Goal: Information Seeking & Learning: Check status

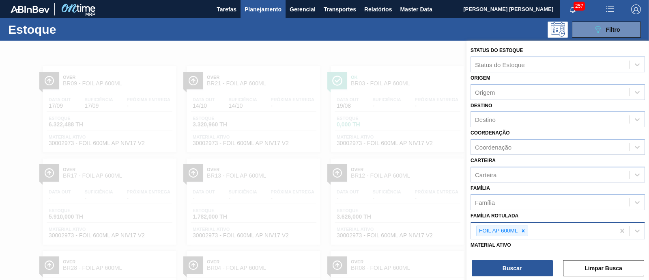
scroll to position [50, 0]
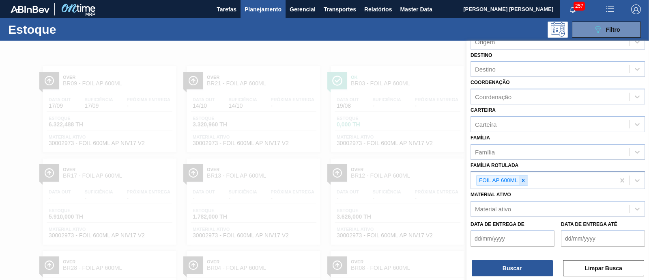
click at [528, 178] on div at bounding box center [523, 180] width 9 height 10
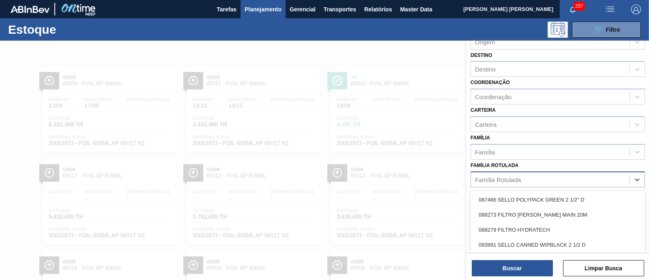
click at [528, 178] on div "Família Rotulada" at bounding box center [550, 179] width 159 height 12
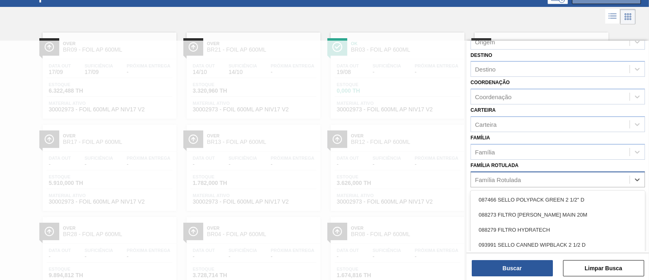
paste Rotulada "Extrato de Zimbro"
type Rotulada "Extrato de Zimbro"
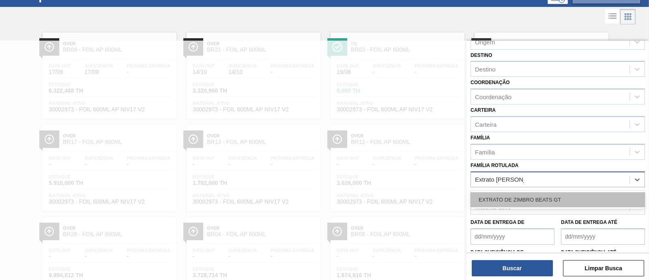
click at [556, 194] on div "EXTRATO DE ZIMBRO BEATS GT" at bounding box center [558, 199] width 175 height 15
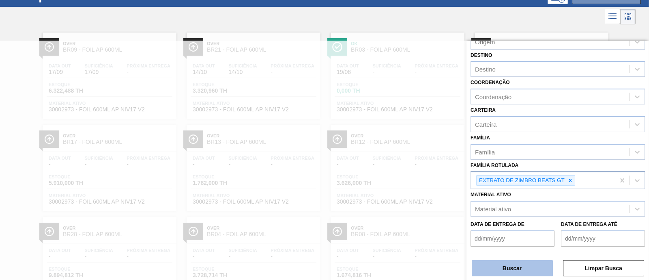
click at [506, 267] on button "Buscar" at bounding box center [512, 268] width 81 height 16
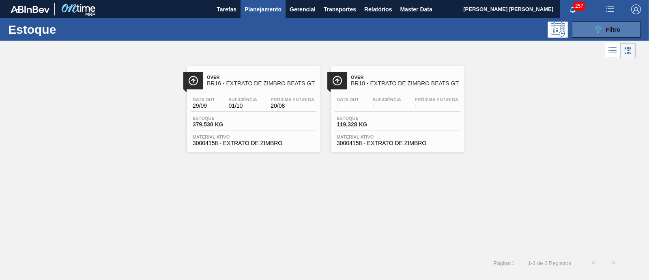
click at [607, 26] on span "Filtro" at bounding box center [613, 29] width 14 height 6
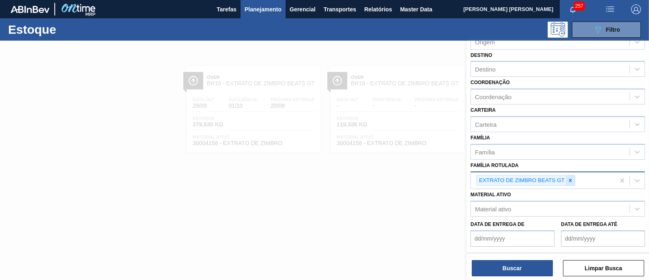
click at [569, 177] on icon at bounding box center [571, 180] width 6 height 6
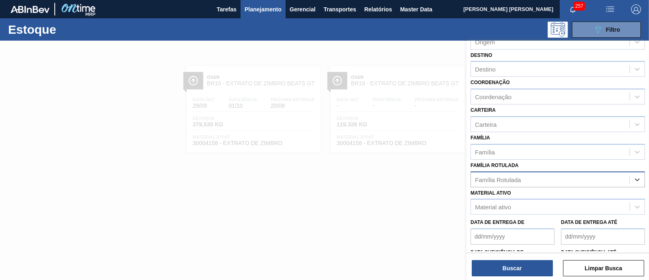
click at [569, 175] on div "Família Rotulada" at bounding box center [550, 179] width 159 height 12
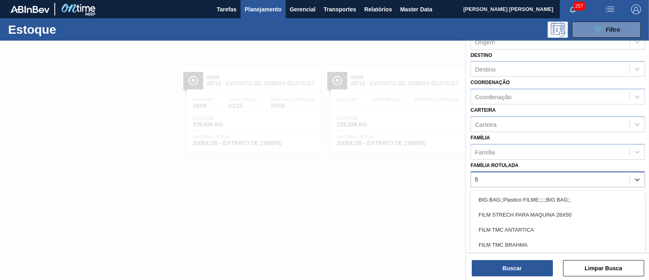
type Rotulada "f"
type Rotulada "gt"
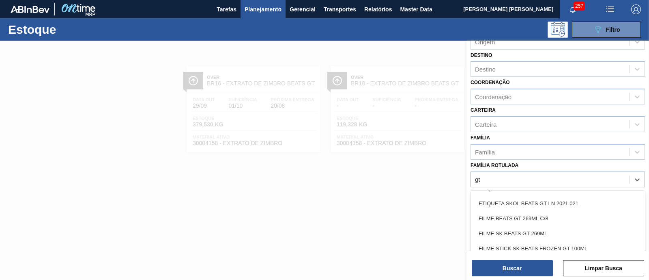
scroll to position [101, 0]
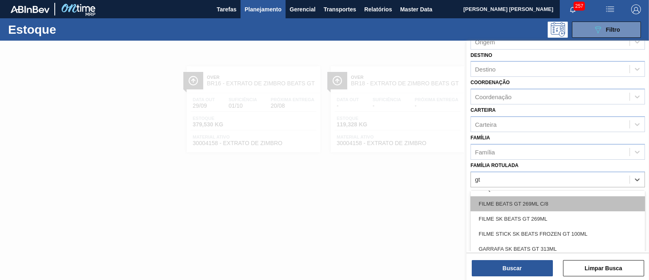
click at [569, 202] on div "FILME BEATS GT 269ML C/8" at bounding box center [558, 203] width 175 height 15
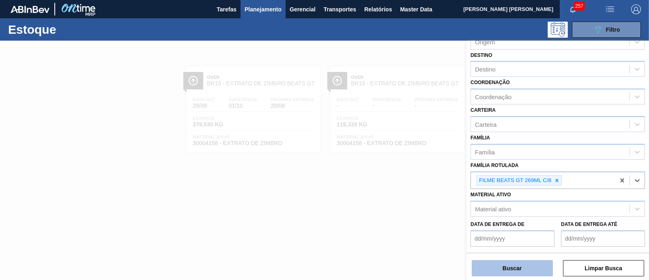
click at [545, 268] on button "Buscar" at bounding box center [512, 268] width 81 height 16
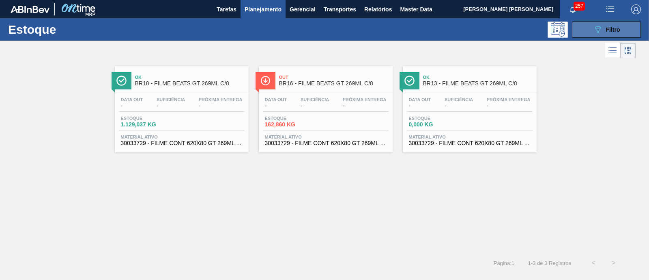
click at [613, 30] on span "Filtro" at bounding box center [613, 29] width 14 height 6
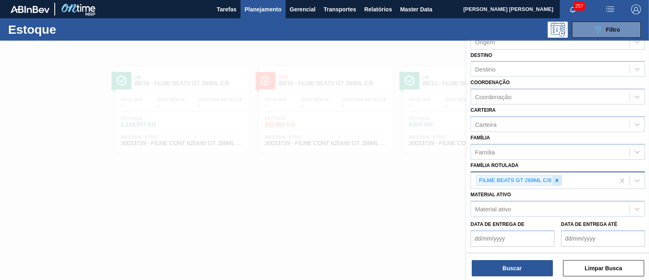
click at [558, 179] on icon at bounding box center [557, 180] width 6 height 6
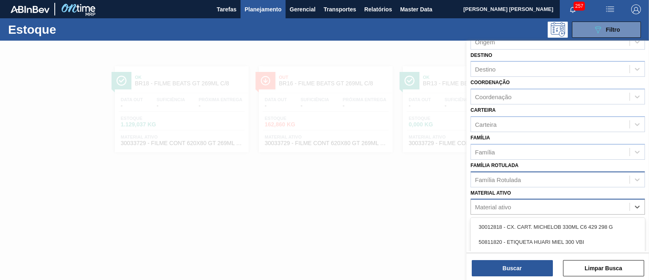
click at [528, 210] on div "Material ativo" at bounding box center [550, 207] width 159 height 12
type ativo "1885"
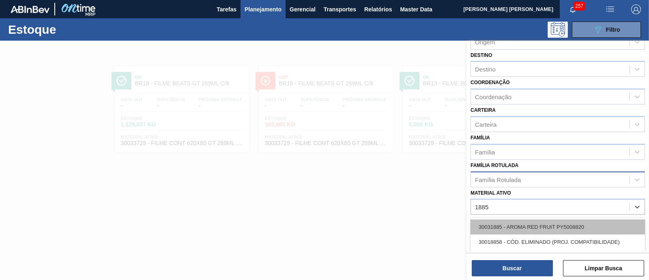
click at [555, 223] on div "30031885 - AROMA RED FRUIT PY5008820" at bounding box center [558, 226] width 175 height 15
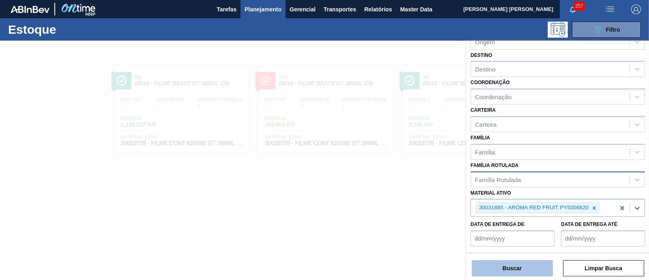
click at [524, 269] on button "Buscar" at bounding box center [512, 268] width 81 height 16
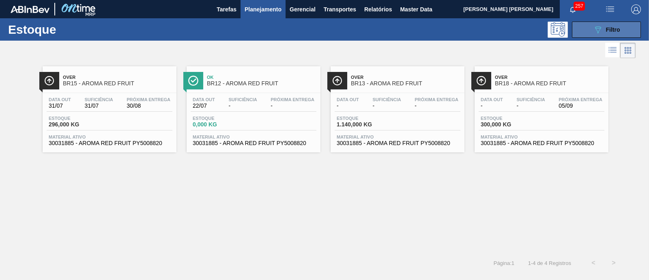
click at [587, 30] on button "089F7B8B-B2A5-4AFE-B5C0-19BA573D28AC Filtro" at bounding box center [606, 30] width 69 height 16
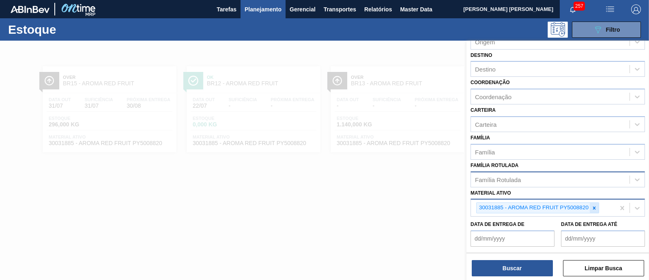
click at [597, 205] on icon at bounding box center [595, 208] width 6 height 6
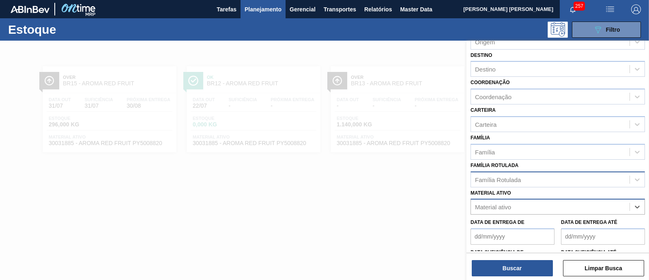
click at [597, 204] on div "Material ativo" at bounding box center [550, 207] width 159 height 12
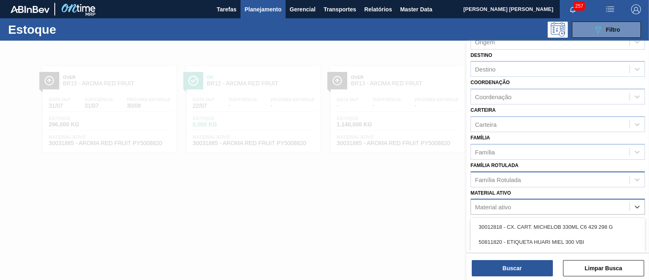
type ativo "0"
type ativo "4006"
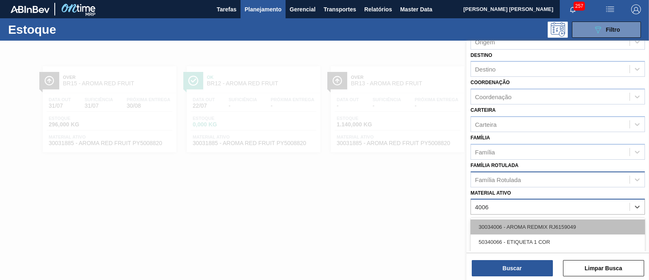
click at [565, 221] on div "30034006 - AROMA REDMIX RJ6159049" at bounding box center [558, 226] width 175 height 15
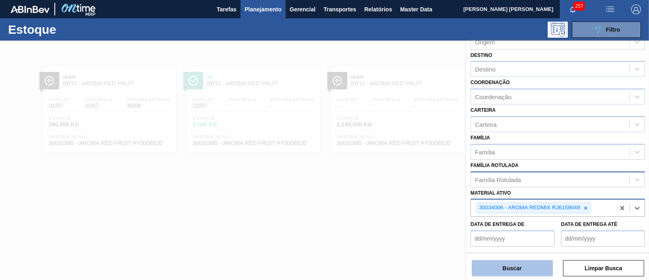
click at [530, 269] on button "Buscar" at bounding box center [512, 268] width 81 height 16
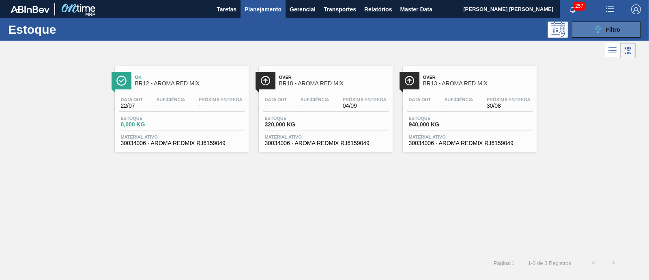
click at [617, 34] on button "089F7B8B-B2A5-4AFE-B5C0-19BA573D28AC Filtro" at bounding box center [606, 30] width 69 height 16
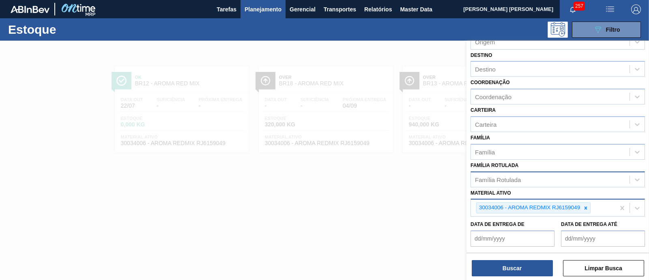
click at [587, 205] on icon at bounding box center [586, 208] width 6 height 6
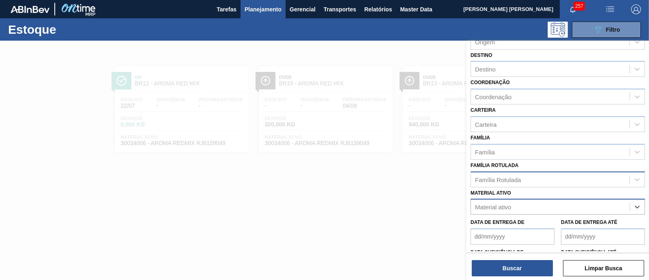
click at [583, 203] on div "Material ativo" at bounding box center [550, 207] width 159 height 12
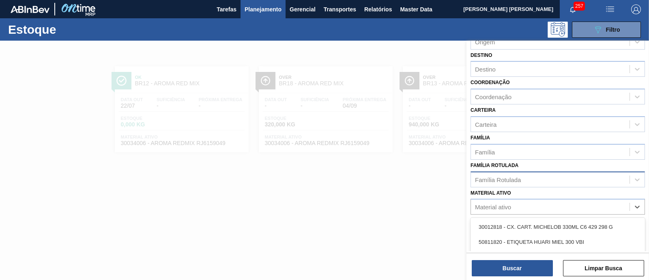
click at [567, 177] on div "Família Rotulada" at bounding box center [550, 179] width 159 height 12
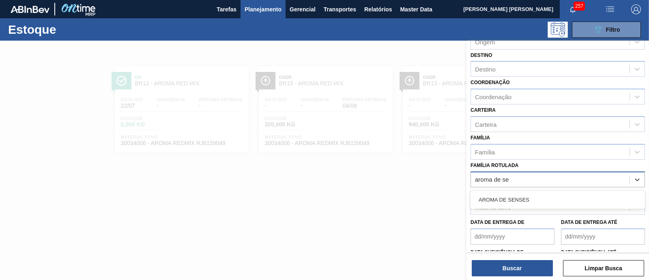
type Rotulada "aroma de sen"
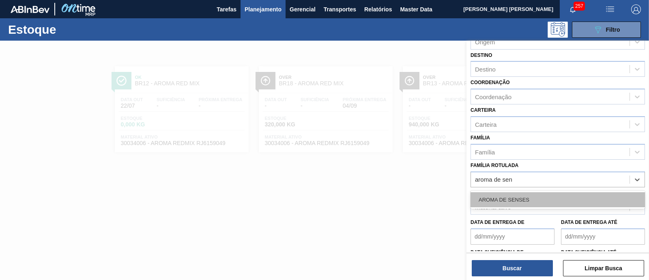
click at [558, 198] on div "AROMA DE SENSES" at bounding box center [558, 199] width 175 height 15
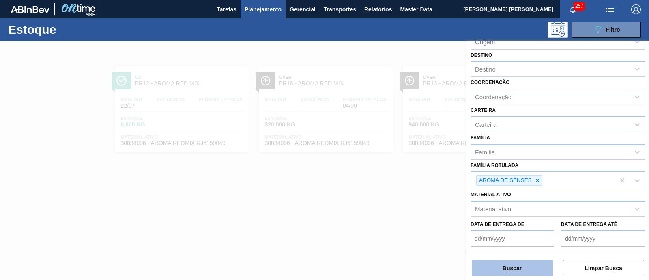
click at [507, 269] on button "Buscar" at bounding box center [512, 268] width 81 height 16
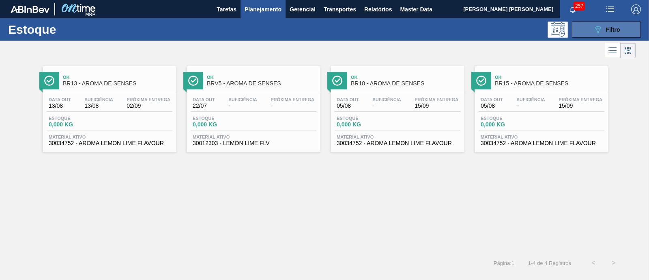
click at [607, 31] on span "Filtro" at bounding box center [613, 29] width 14 height 6
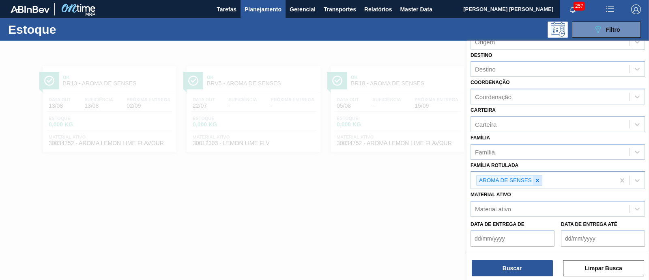
click at [539, 179] on icon at bounding box center [538, 180] width 6 height 6
click at [539, 179] on div "Família Rotulada" at bounding box center [550, 179] width 159 height 12
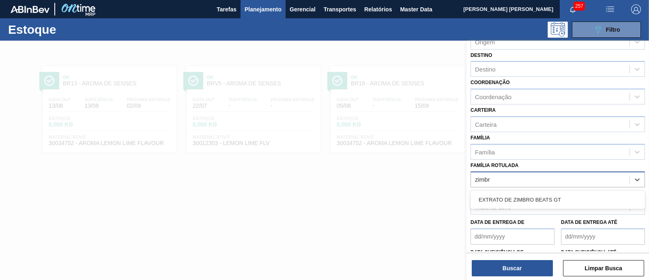
type Rotulada "zimbro"
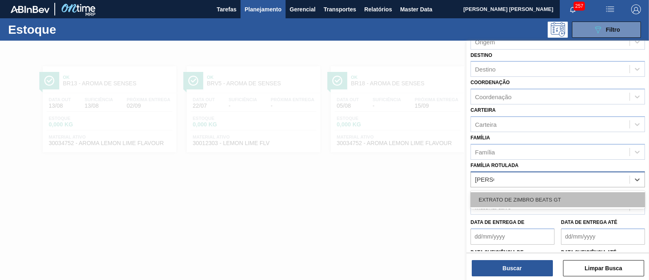
click at [499, 193] on div "EXTRATO DE ZIMBRO BEATS GT" at bounding box center [558, 199] width 175 height 15
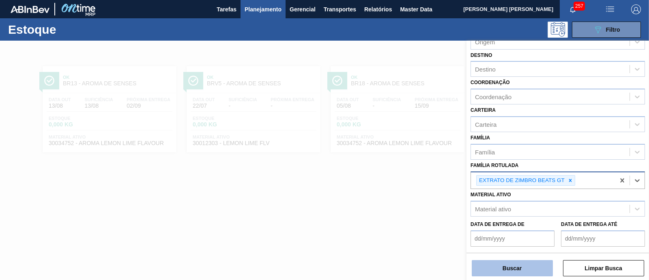
click at [507, 267] on button "Buscar" at bounding box center [512, 268] width 81 height 16
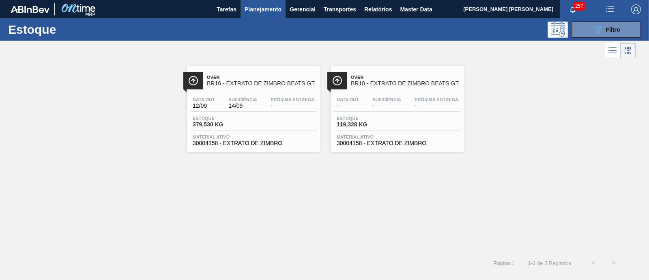
click at [271, 106] on span "-" at bounding box center [293, 106] width 44 height 6
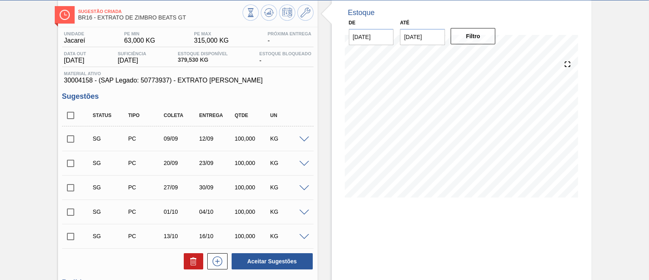
scroll to position [34, 0]
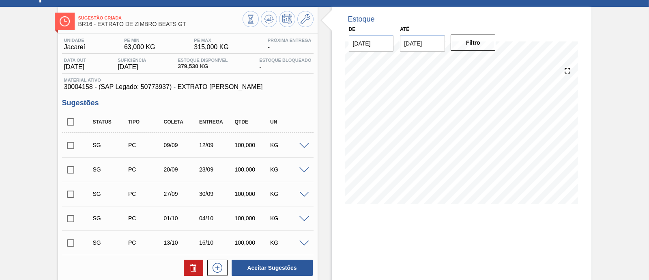
click at [71, 142] on input "checkbox" at bounding box center [70, 145] width 17 height 17
checkbox input "true"
click at [73, 167] on input "checkbox" at bounding box center [70, 169] width 17 height 17
checkbox input "true"
click at [260, 266] on button "Aceitar Sugestões" at bounding box center [272, 267] width 81 height 16
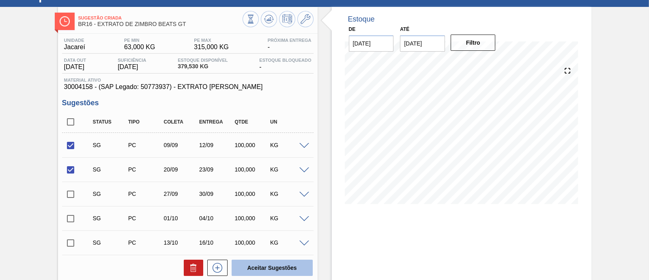
checkbox input "false"
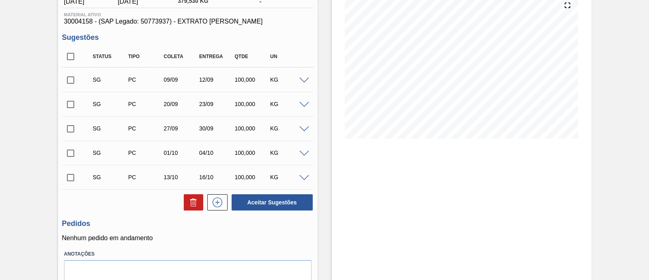
scroll to position [84, 0]
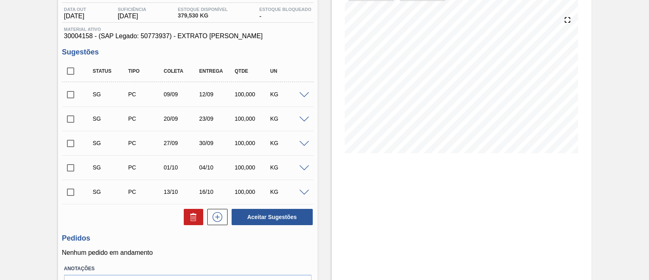
click at [67, 95] on input "checkbox" at bounding box center [70, 94] width 17 height 17
checkbox input "true"
click at [72, 123] on input "checkbox" at bounding box center [70, 118] width 17 height 17
checkbox input "true"
click at [282, 218] on button "Aceitar Sugestões" at bounding box center [272, 217] width 81 height 16
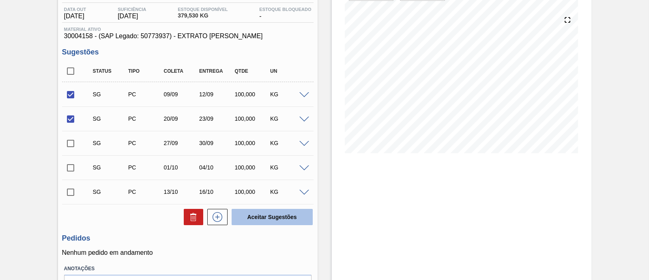
checkbox input "false"
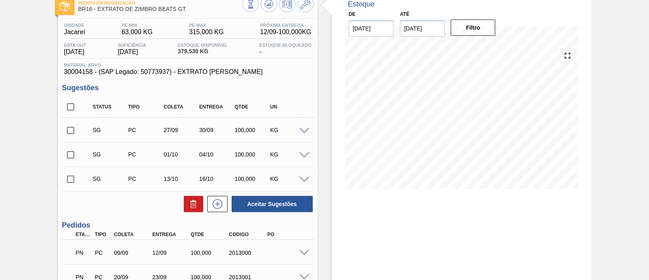
scroll to position [34, 0]
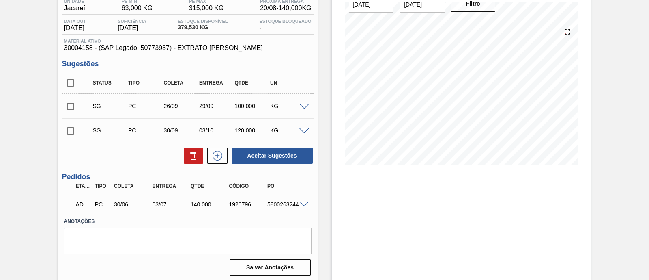
scroll to position [75, 0]
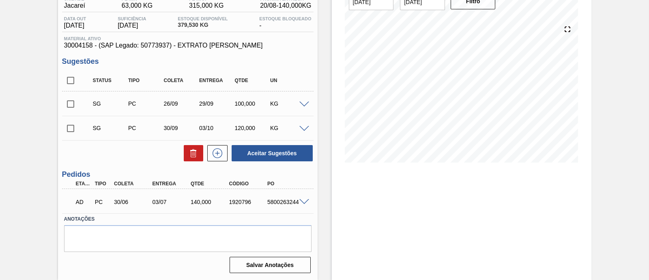
click at [304, 202] on span at bounding box center [305, 202] width 10 height 6
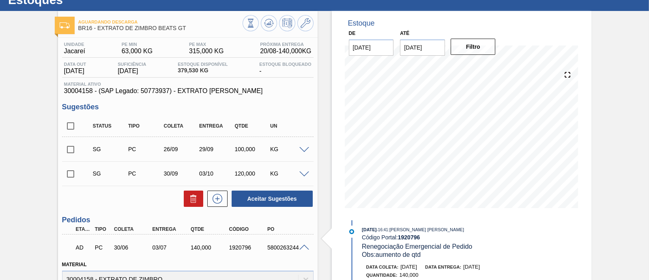
scroll to position [0, 0]
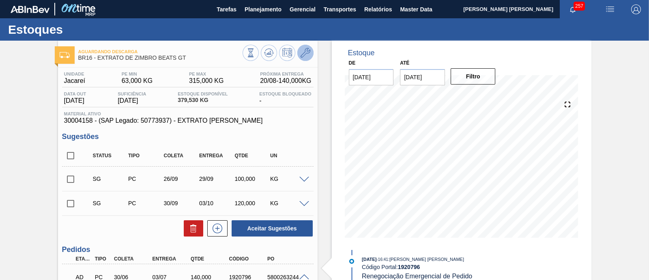
click at [306, 55] on icon at bounding box center [306, 53] width 10 height 10
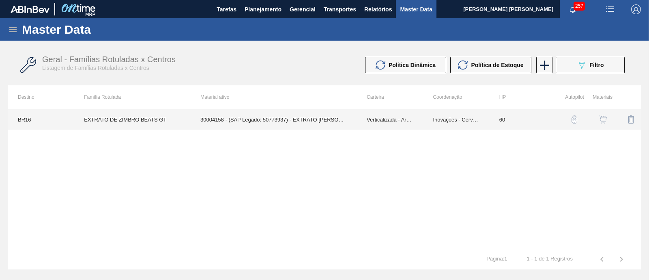
click at [323, 118] on td "30004158 - (SAP Legado: 50773937) - EXTRATO [PERSON_NAME]" at bounding box center [274, 119] width 166 height 20
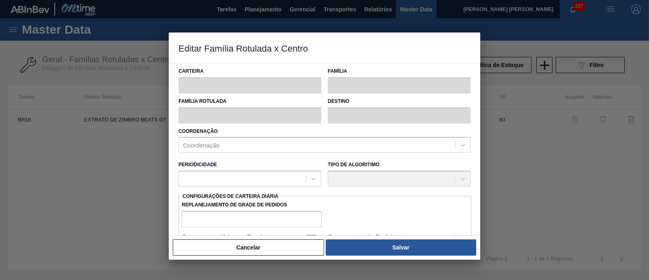
type input "Verticalizada - Aroma"
type input "Aroma"
type input "EXTRATO DE ZIMBRO BEATS GT"
type input "BR16 - Jacareí"
type input "60"
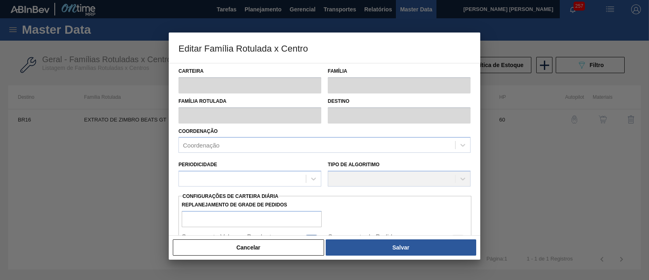
type input "63"
type input "315"
type input "41"
type input "166,320"
checkbox input "true"
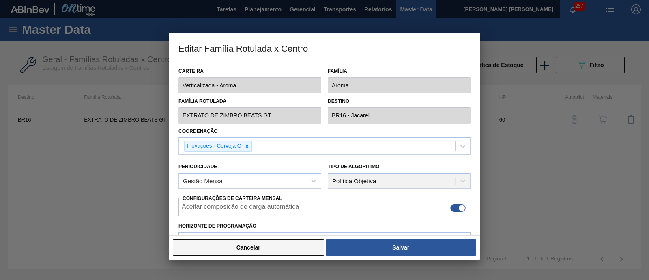
click at [289, 239] on button "Cancelar" at bounding box center [248, 247] width 151 height 16
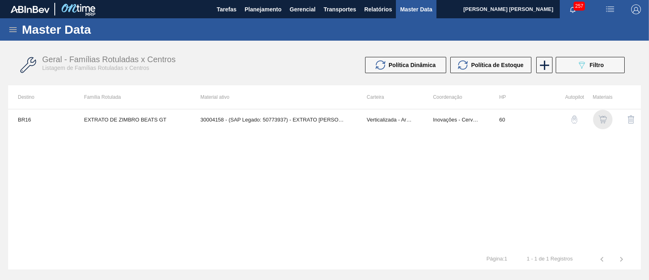
click at [605, 116] on img "button" at bounding box center [603, 119] width 8 height 8
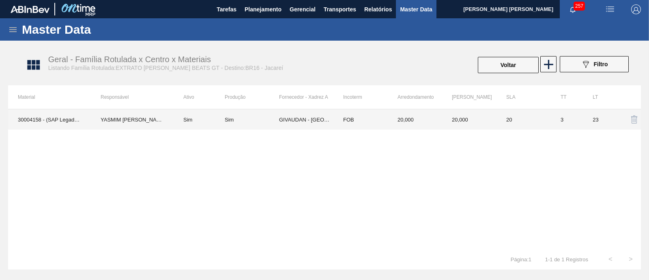
click at [317, 121] on td "GIVAUDAN - [GEOGRAPHIC_DATA] ([GEOGRAPHIC_DATA])" at bounding box center [306, 119] width 54 height 20
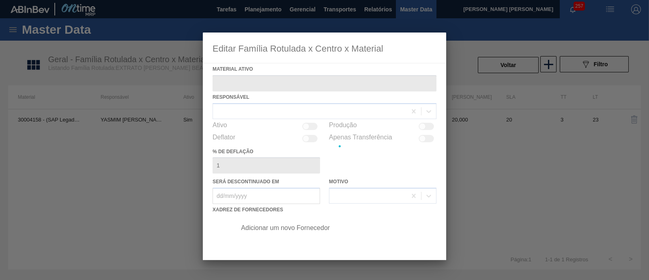
type ativo "30004158 - (SAP Legado: 50773937) - EXTRATO [PERSON_NAME]"
checkbox input "true"
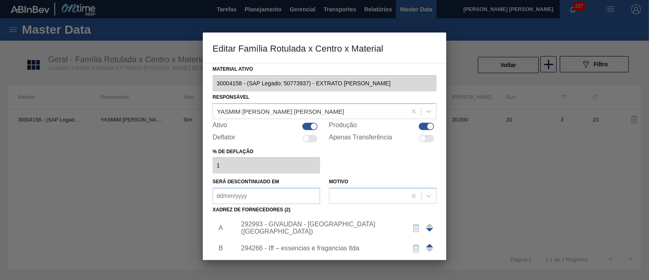
click at [83, 185] on div at bounding box center [324, 140] width 649 height 280
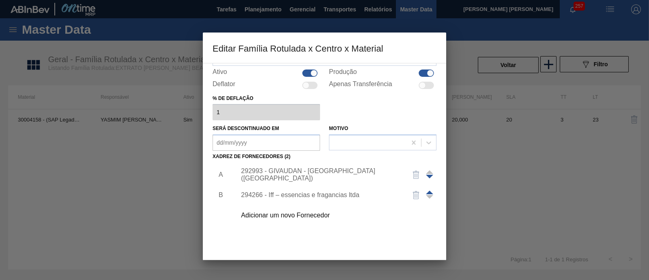
scroll to position [85, 0]
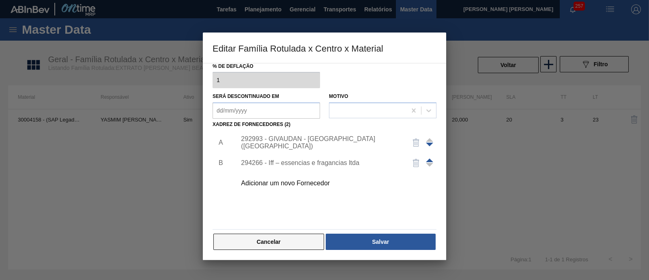
click at [296, 242] on button "Cancelar" at bounding box center [268, 241] width 111 height 16
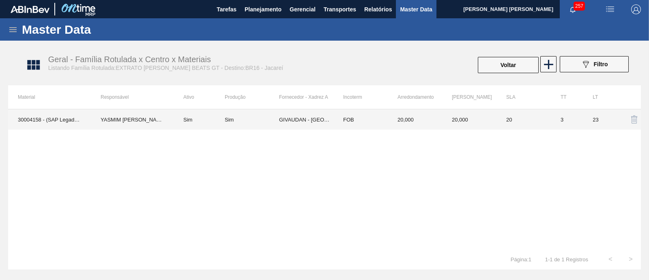
click at [136, 121] on td "YASMIM FERREIRA DA SILVA" at bounding box center [132, 119] width 83 height 20
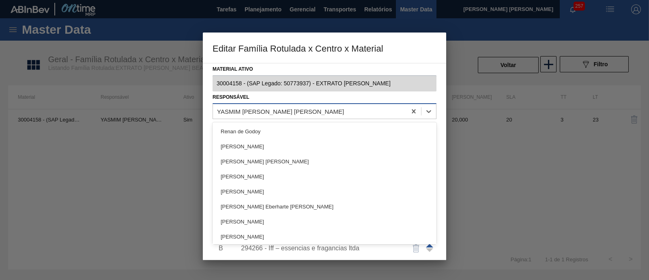
click at [296, 108] on div "YASMIM FERREIRA DA SILVA" at bounding box center [280, 111] width 127 height 7
click at [414, 110] on icon at bounding box center [414, 111] width 8 height 8
click at [354, 111] on div at bounding box center [310, 111] width 194 height 12
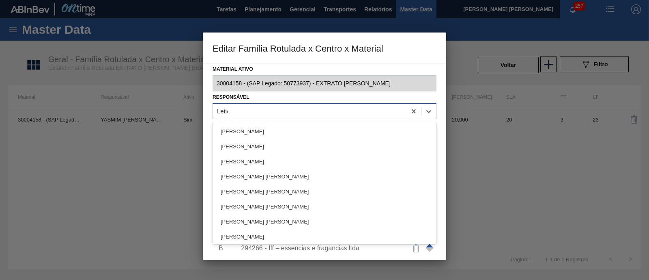
type input "Letici"
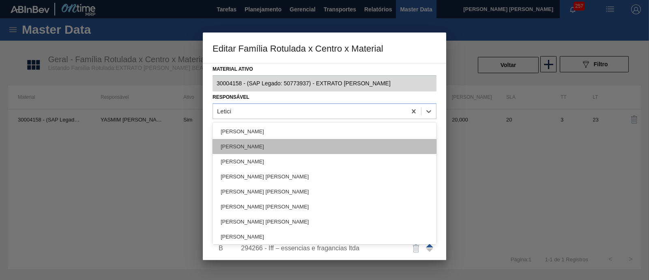
click at [263, 142] on div "Leticia Marquesini Bandeira" at bounding box center [325, 146] width 224 height 15
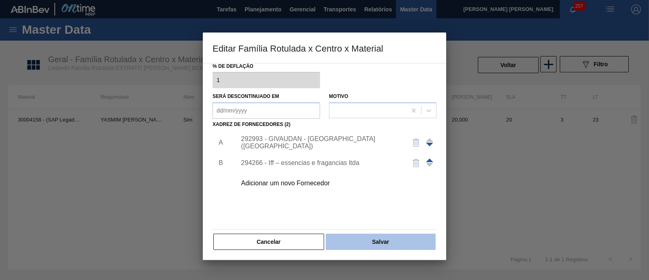
click at [369, 242] on button "Salvar" at bounding box center [381, 241] width 110 height 16
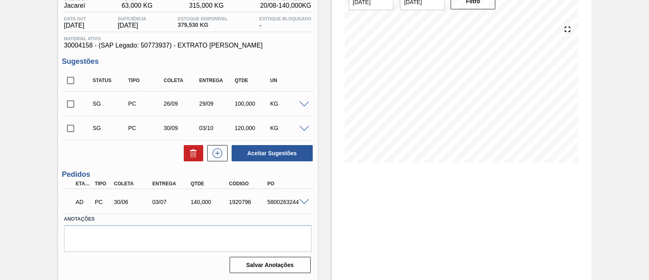
scroll to position [25, 0]
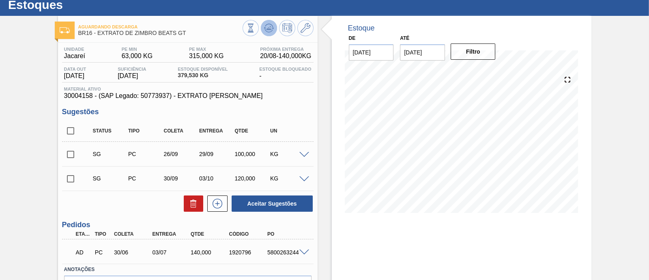
click at [255, 27] on icon at bounding box center [250, 28] width 9 height 9
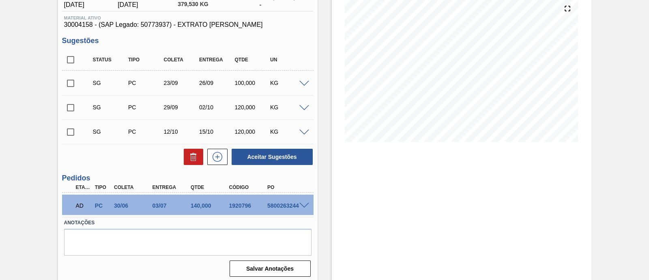
scroll to position [100, 0]
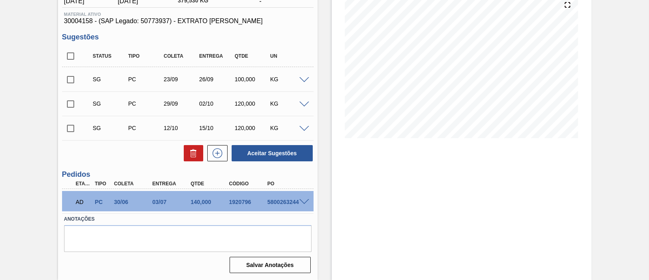
click at [300, 199] on span at bounding box center [305, 202] width 10 height 6
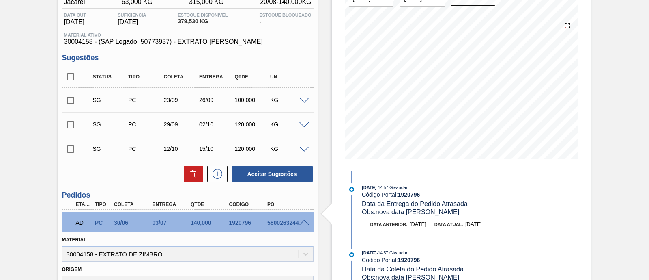
scroll to position [93, 0]
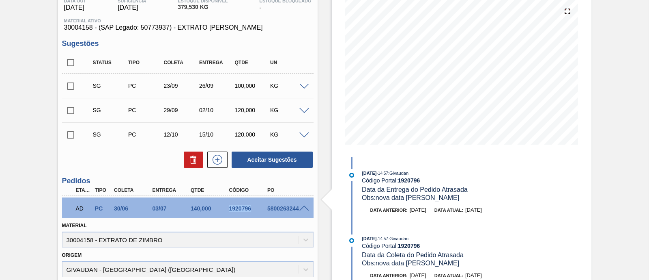
drag, startPoint x: 229, startPoint y: 208, endPoint x: 256, endPoint y: 208, distance: 26.8
click at [256, 208] on div "1920796" at bounding box center [248, 208] width 42 height 6
copy div "1920796"
click at [211, 220] on div "Material 30004158 - EXTRATO DE ZIMBRO" at bounding box center [188, 234] width 252 height 28
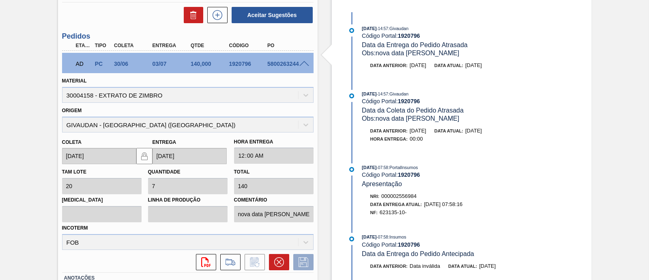
scroll to position [296, 0]
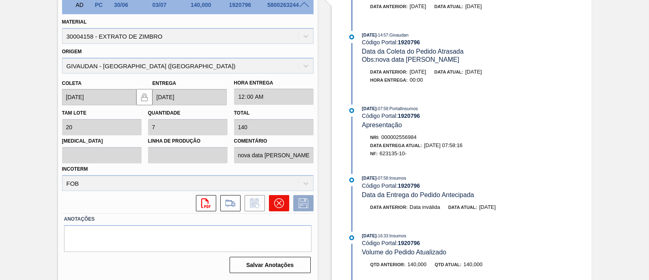
click at [280, 204] on icon at bounding box center [279, 203] width 10 height 10
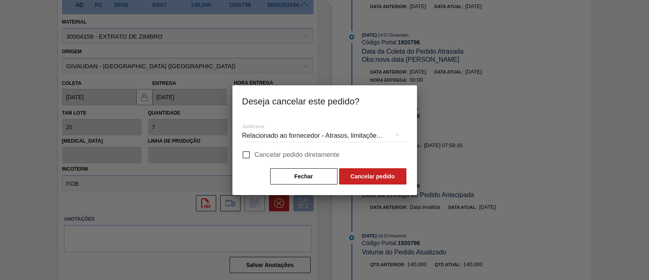
click at [275, 153] on span "Cancelar pedido diretamente" at bounding box center [297, 155] width 85 height 10
click at [255, 153] on input "Cancelar pedido diretamente" at bounding box center [246, 154] width 17 height 17
checkbox input "true"
click at [360, 135] on div "Relacionado ao fornecedor - Atrasos, limitações de capacidade, etc." at bounding box center [324, 135] width 165 height 23
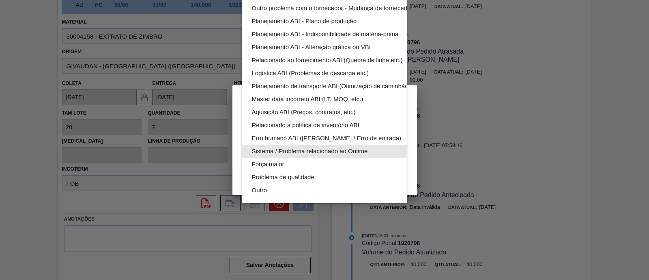
scroll to position [52, 0]
click at [361, 144] on div "Sistema / Problema relacionado ao Ontime" at bounding box center [344, 150] width 184 height 13
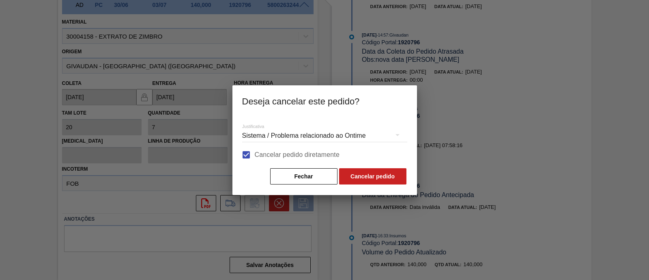
scroll to position [6, 0]
click at [357, 177] on button "Cancelar pedido" at bounding box center [372, 176] width 67 height 16
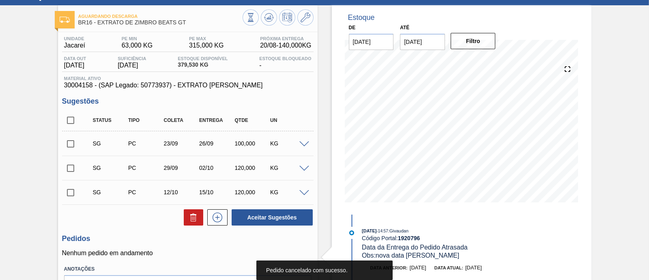
scroll to position [0, 0]
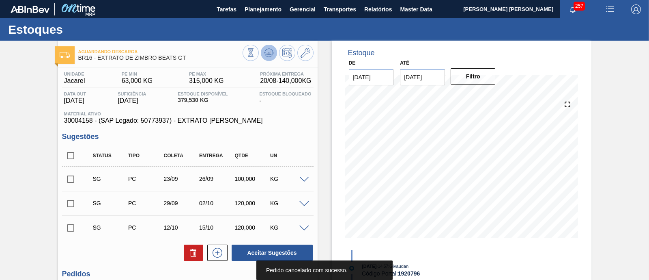
click at [255, 53] on icon at bounding box center [250, 52] width 9 height 9
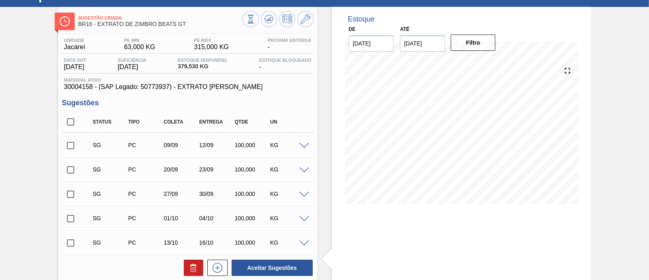
scroll to position [135, 0]
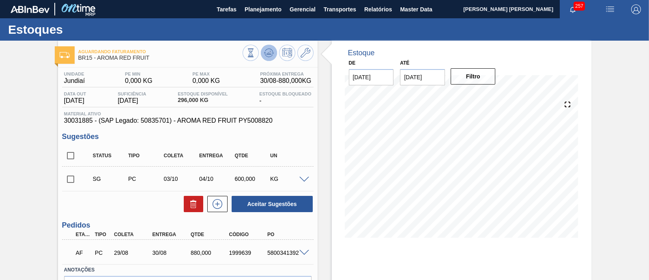
click at [255, 57] on icon at bounding box center [250, 52] width 9 height 9
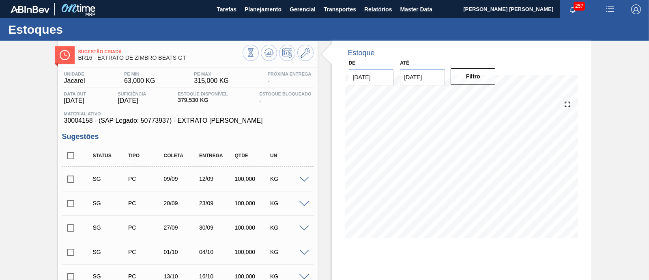
click at [73, 158] on input "checkbox" at bounding box center [70, 155] width 17 height 17
checkbox input "true"
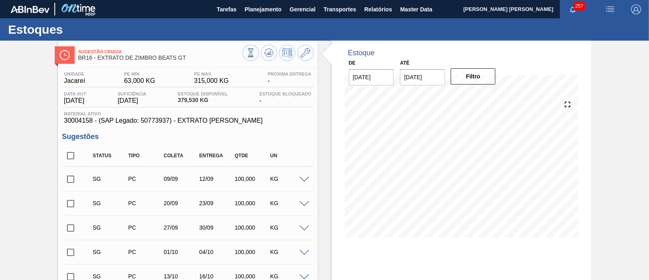
checkbox input "true"
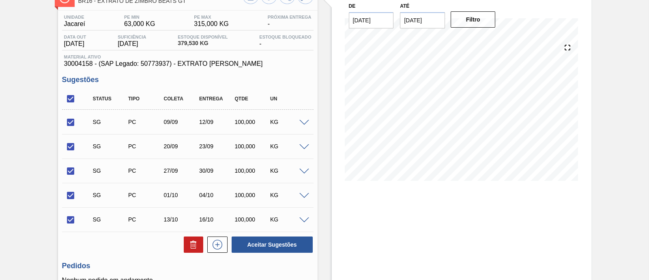
scroll to position [135, 0]
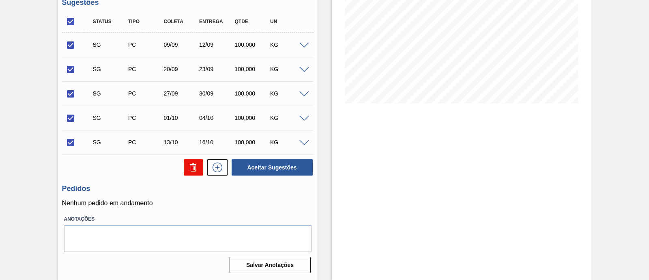
click at [195, 169] on icon at bounding box center [194, 167] width 10 height 10
checkbox input "false"
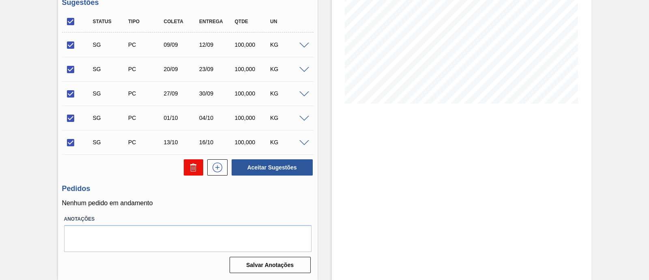
checkbox input "false"
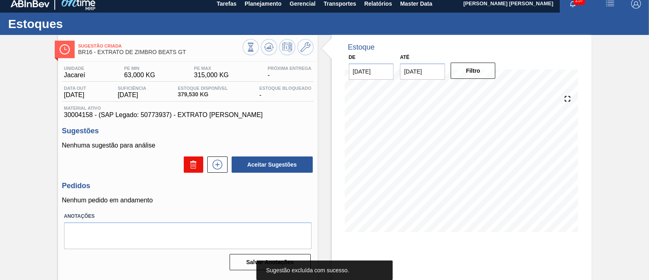
scroll to position [0, 0]
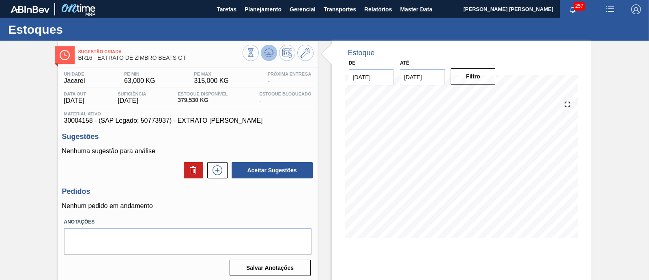
click at [275, 53] on button at bounding box center [269, 53] width 16 height 16
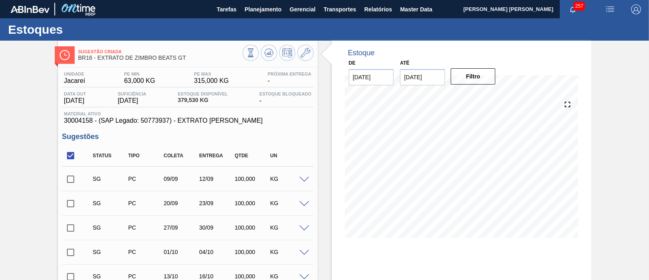
scroll to position [50, 0]
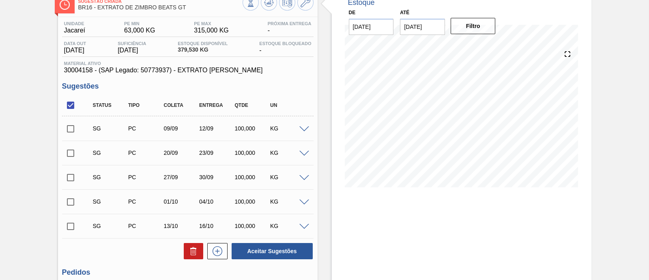
click at [73, 129] on input "checkbox" at bounding box center [70, 128] width 17 height 17
checkbox input "true"
click at [69, 151] on input "checkbox" at bounding box center [70, 152] width 17 height 17
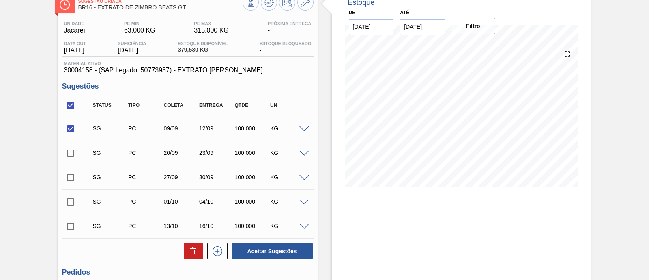
checkbox input "true"
click at [249, 246] on button "Aceitar Sugestões" at bounding box center [272, 251] width 81 height 16
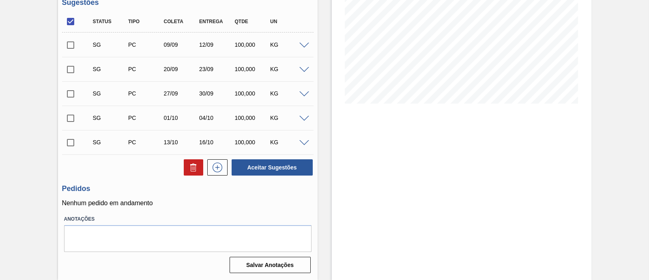
scroll to position [0, 0]
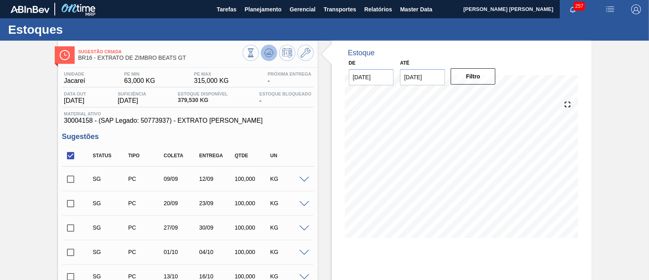
click at [268, 56] on icon at bounding box center [269, 55] width 8 height 4
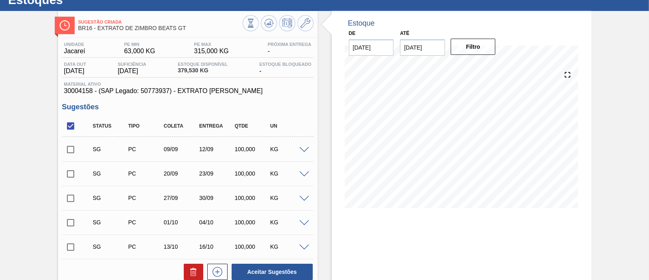
scroll to position [101, 0]
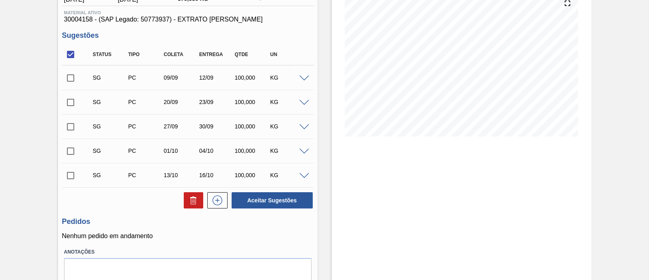
click at [69, 78] on input "checkbox" at bounding box center [70, 77] width 17 height 17
checkbox input "true"
click at [69, 98] on input "checkbox" at bounding box center [70, 102] width 17 height 17
checkbox input "true"
drag, startPoint x: 68, startPoint y: 58, endPoint x: 106, endPoint y: 110, distance: 64.7
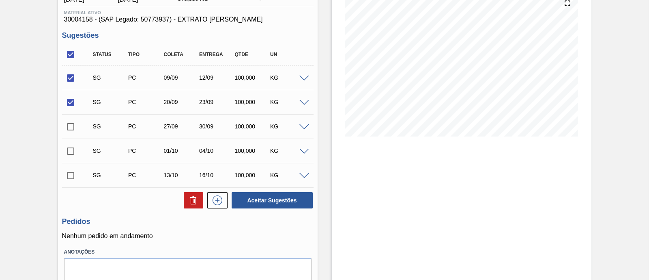
click at [68, 58] on input "checkbox" at bounding box center [70, 54] width 17 height 17
checkbox input "false"
click at [69, 77] on input "checkbox" at bounding box center [70, 77] width 17 height 17
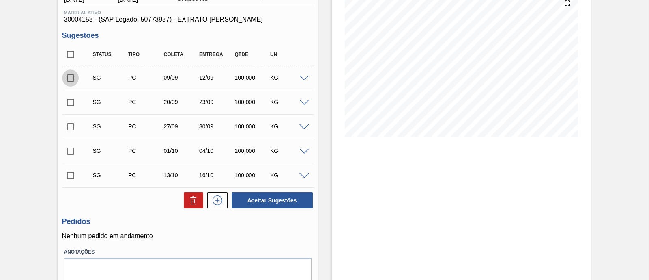
checkbox input "true"
click at [69, 97] on input "checkbox" at bounding box center [70, 102] width 17 height 17
checkbox input "true"
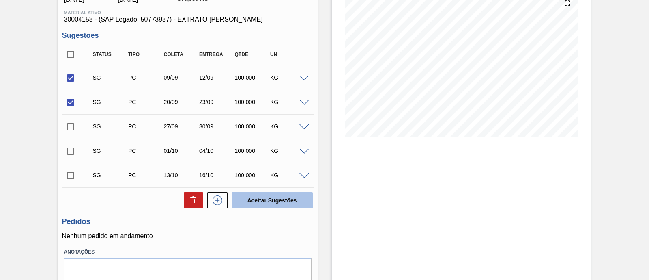
click at [262, 201] on button "Aceitar Sugestões" at bounding box center [272, 200] width 81 height 16
checkbox input "false"
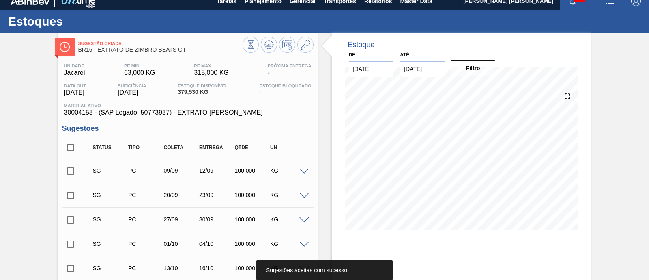
scroll to position [0, 0]
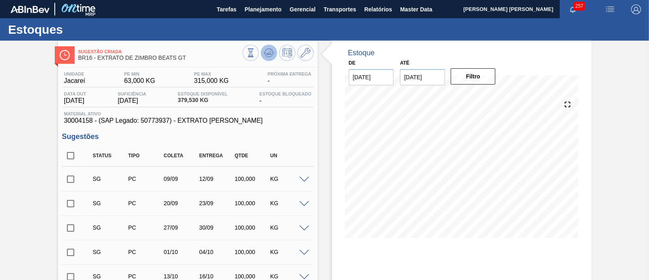
click at [255, 57] on icon at bounding box center [250, 52] width 9 height 9
click at [94, 52] on span "Sugestão Criada" at bounding box center [160, 51] width 164 height 5
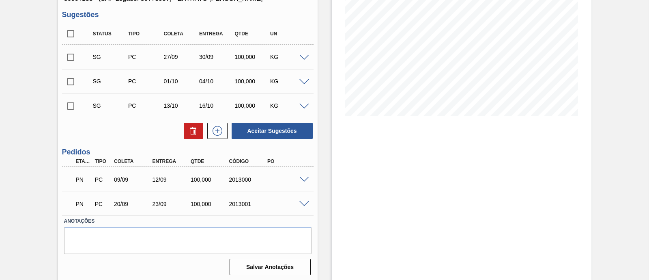
scroll to position [124, 0]
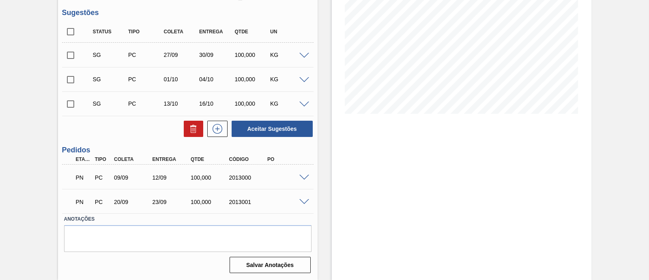
click at [304, 178] on span at bounding box center [305, 178] width 10 height 6
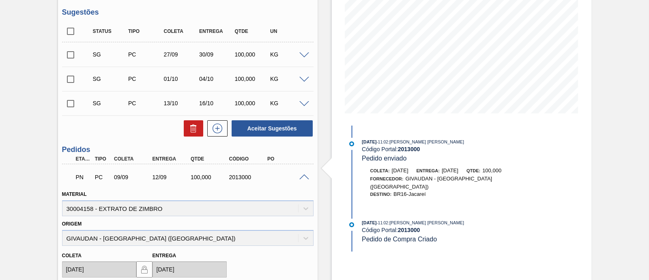
click at [304, 178] on span at bounding box center [305, 177] width 10 height 6
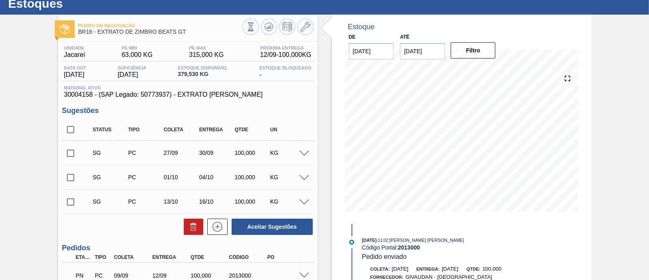
scroll to position [0, 0]
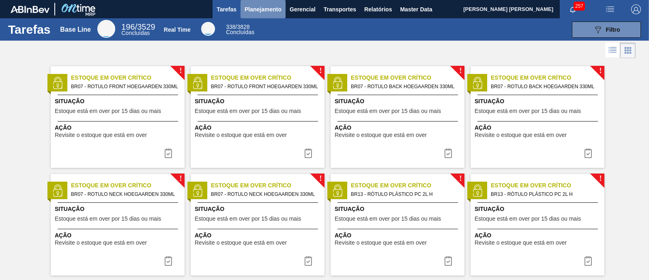
click at [266, 9] on span "Planejamento" at bounding box center [263, 9] width 37 height 10
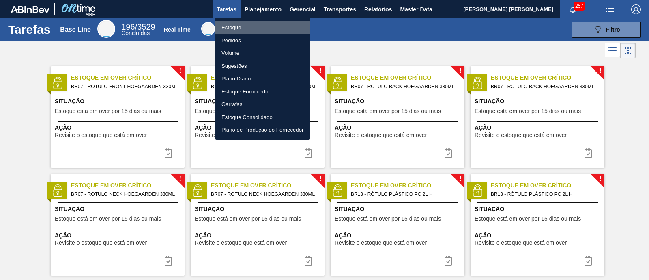
click at [256, 25] on li "Estoque" at bounding box center [262, 27] width 95 height 13
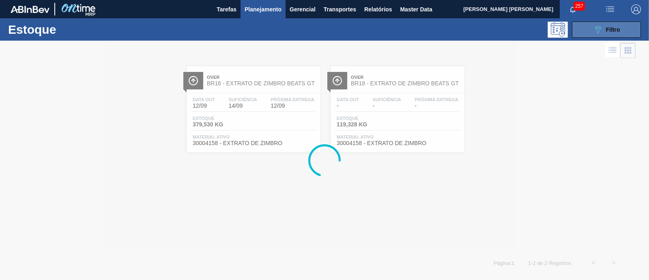
click at [622, 32] on button "089F7B8B-B2A5-4AFE-B5C0-19BA573D28AC Filtro" at bounding box center [606, 30] width 69 height 16
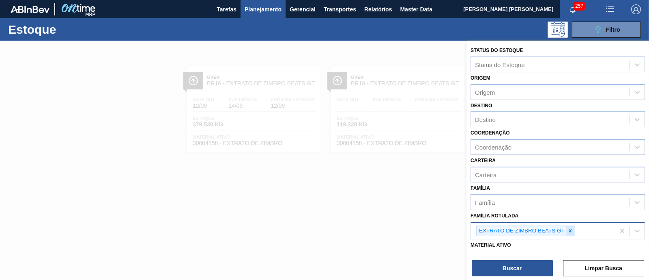
click at [569, 229] on icon at bounding box center [570, 230] width 3 height 3
click at [569, 228] on div "Família Rotulada" at bounding box center [550, 230] width 159 height 12
click at [569, 229] on icon at bounding box center [570, 230] width 3 height 3
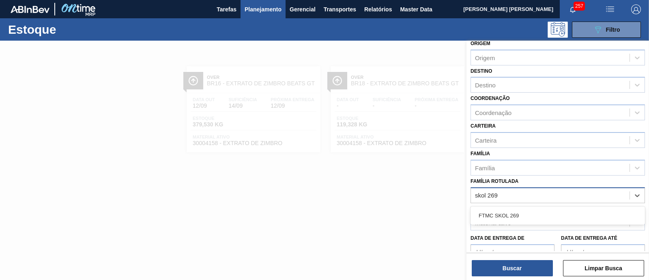
scroll to position [50, 0]
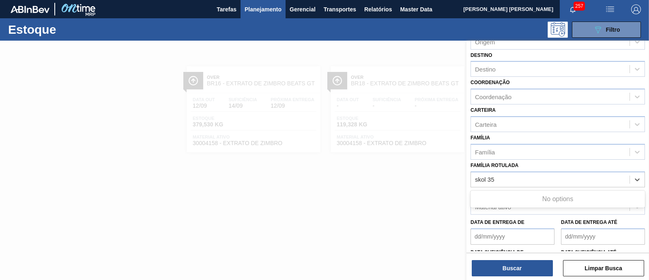
type Rotulada "skol 350"
click at [534, 177] on div "Família Rotulada" at bounding box center [550, 179] width 159 height 12
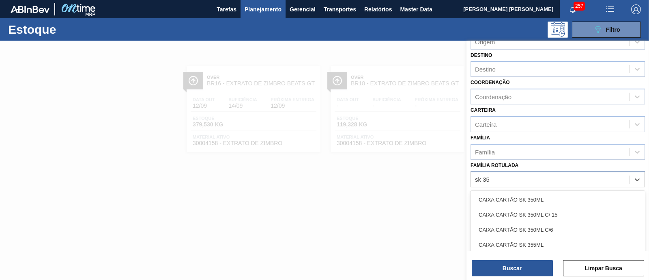
type Rotulada "sk 350"
click at [544, 244] on div "FILME SK 350ML" at bounding box center [558, 244] width 175 height 15
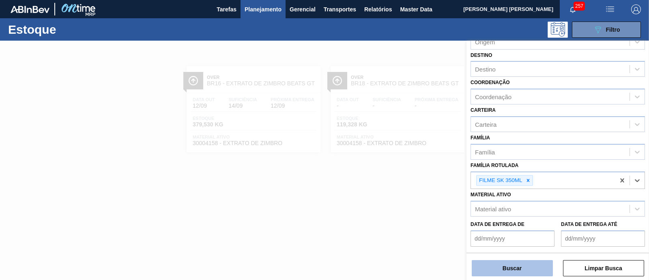
click at [529, 266] on button "Buscar" at bounding box center [512, 268] width 81 height 16
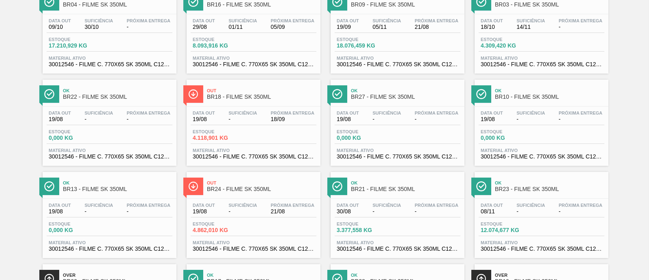
scroll to position [0, 0]
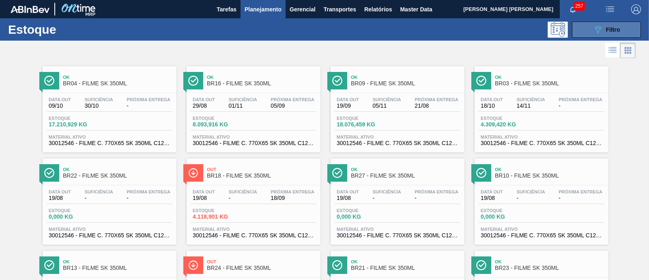
click at [589, 29] on button "089F7B8B-B2A5-4AFE-B5C0-19BA573D28AC Filtro" at bounding box center [606, 30] width 69 height 16
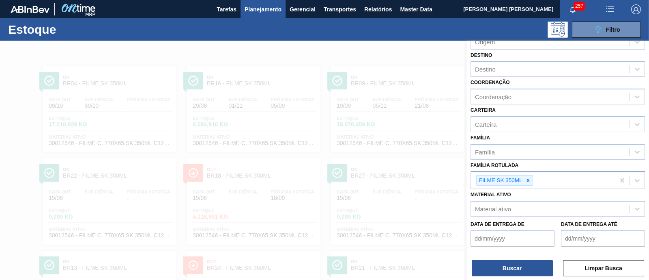
click at [527, 179] on icon at bounding box center [528, 180] width 3 height 3
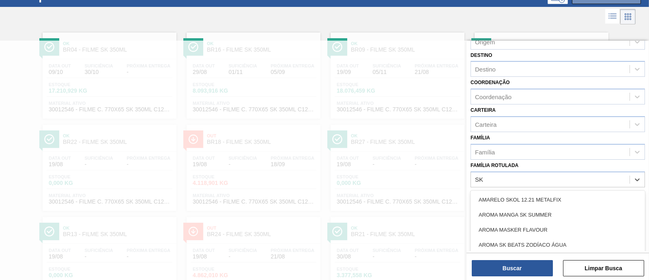
scroll to position [34, 0]
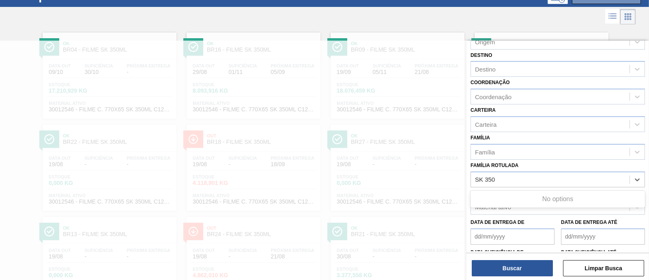
type Rotulada "SK 350"
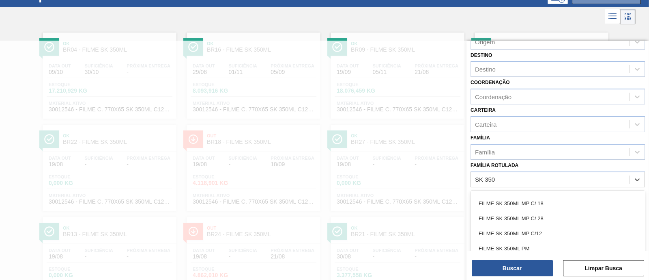
scroll to position [101, 0]
click at [541, 243] on div "FILME SK 350ML PS" at bounding box center [558, 248] width 175 height 15
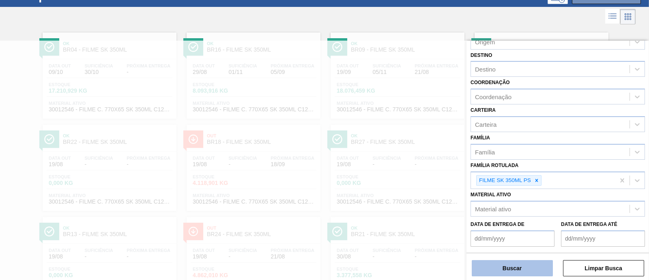
click at [530, 269] on button "Buscar" at bounding box center [512, 268] width 81 height 16
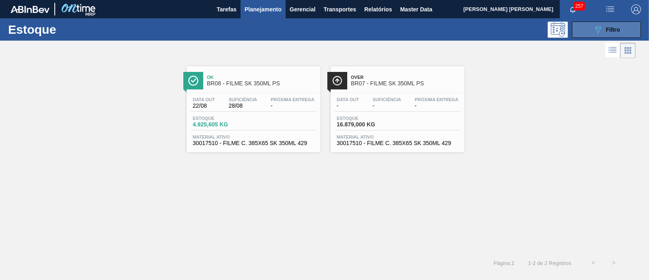
click at [595, 29] on icon "089F7B8B-B2A5-4AFE-B5C0-19BA573D28AC" at bounding box center [598, 30] width 10 height 10
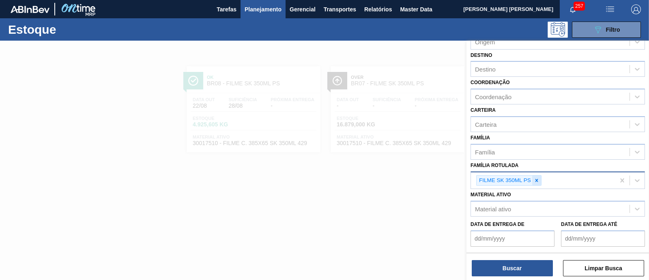
click at [536, 180] on icon at bounding box center [537, 180] width 6 height 6
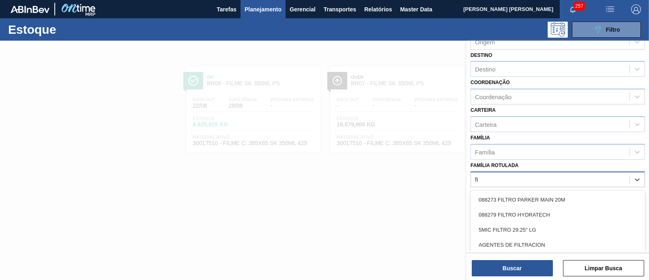
type Rotulada "f"
type Rotulada "sense"
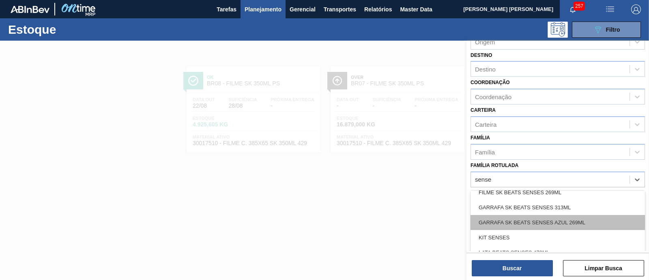
scroll to position [152, 0]
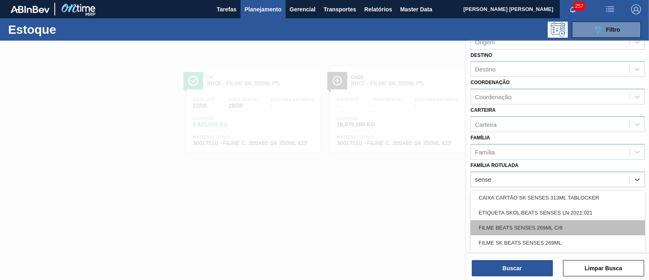
click at [565, 226] on div "FILME BEATS SENSES 269ML C/8" at bounding box center [558, 227] width 175 height 15
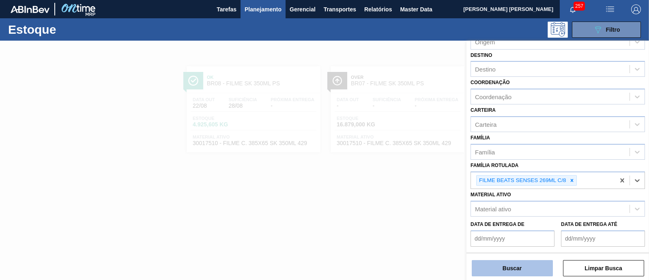
click at [542, 264] on button "Buscar" at bounding box center [512, 268] width 81 height 16
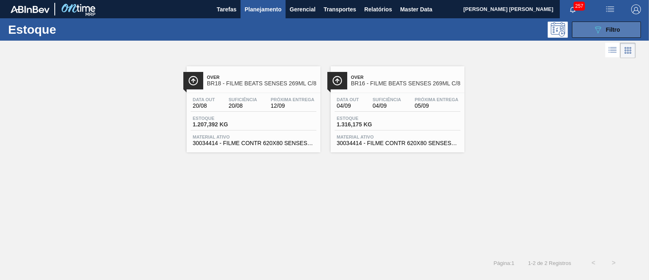
click at [597, 30] on icon "089F7B8B-B2A5-4AFE-B5C0-19BA573D28AC" at bounding box center [598, 30] width 10 height 10
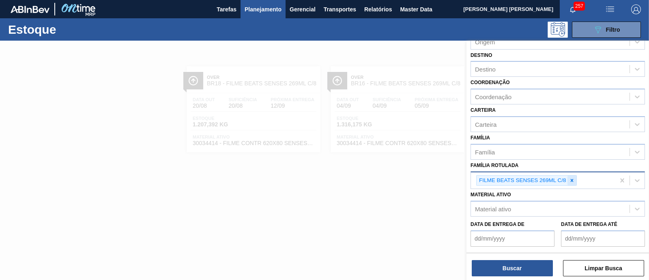
click at [578, 177] on div "FILME BEATS SENSES 269ML C/8" at bounding box center [543, 180] width 144 height 17
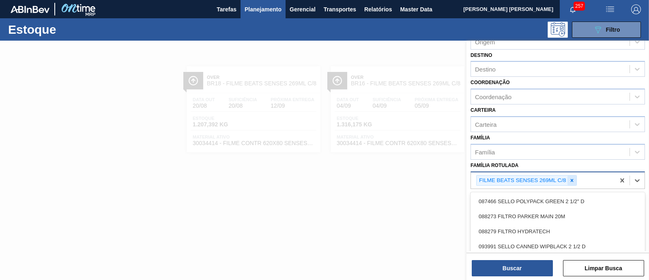
click at [571, 179] on icon at bounding box center [572, 180] width 6 height 6
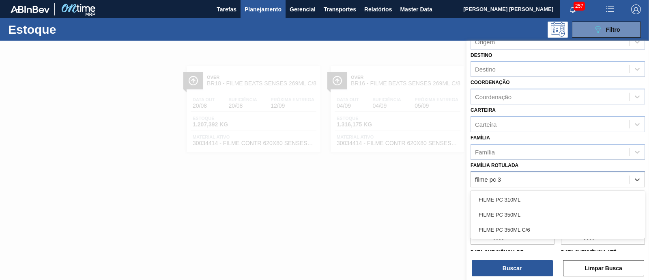
type Rotulada "filme pc 35"
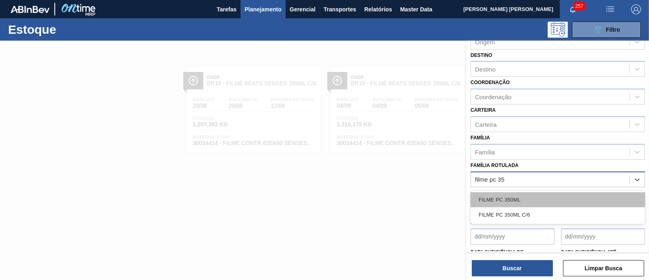
click at [559, 199] on div "FILME PC 350ML" at bounding box center [558, 199] width 175 height 15
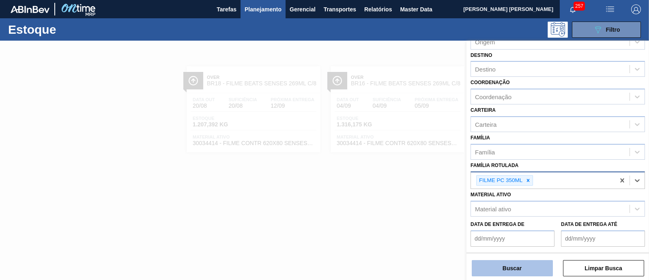
click at [531, 260] on button "Buscar" at bounding box center [512, 268] width 81 height 16
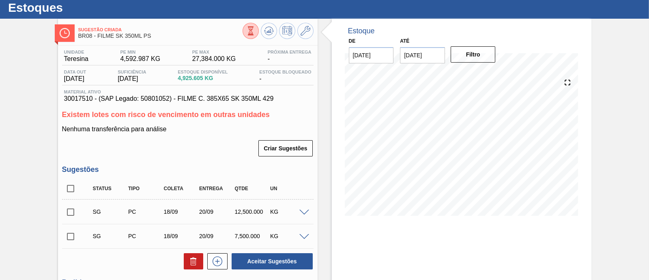
scroll to position [50, 0]
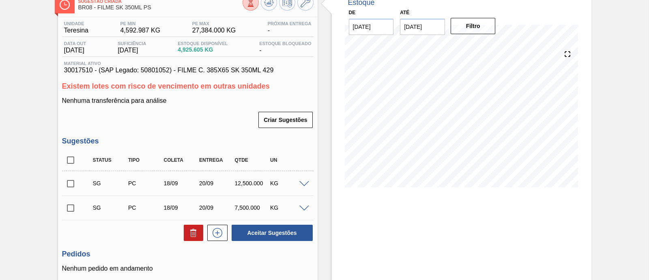
click at [71, 163] on input "checkbox" at bounding box center [70, 159] width 17 height 17
checkbox input "true"
click at [194, 233] on icon at bounding box center [194, 233] width 10 height 10
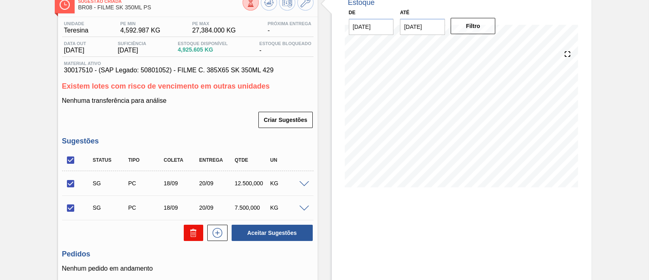
checkbox input "false"
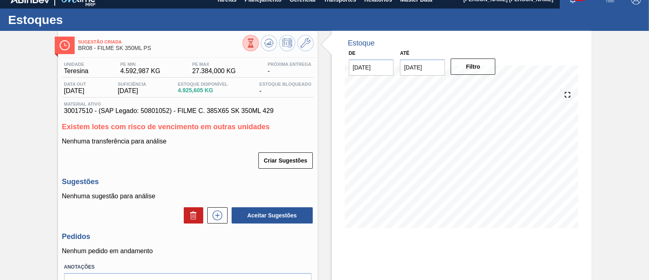
scroll to position [0, 0]
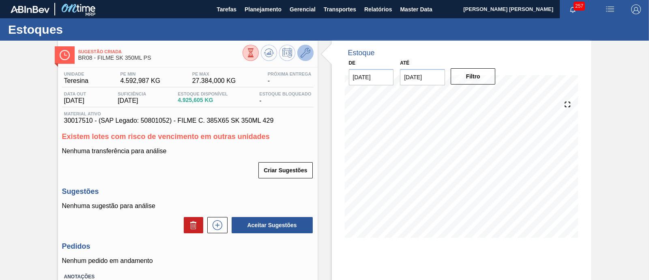
click at [305, 45] on button at bounding box center [305, 53] width 16 height 16
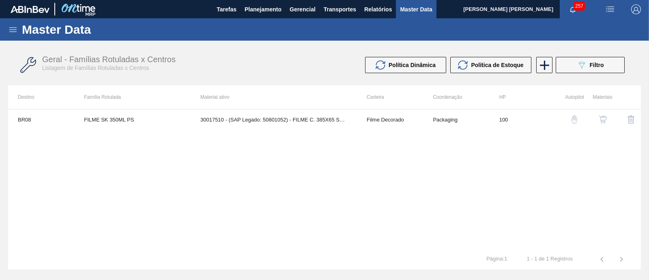
click at [608, 119] on button "button" at bounding box center [602, 119] width 19 height 19
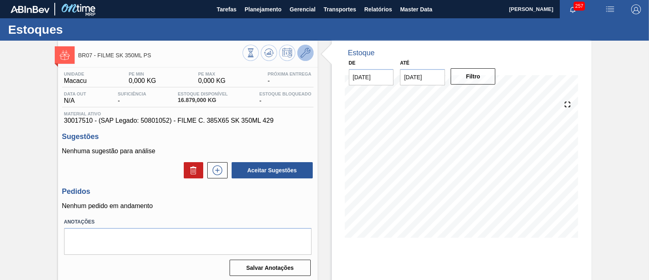
click at [301, 53] on icon at bounding box center [306, 53] width 10 height 10
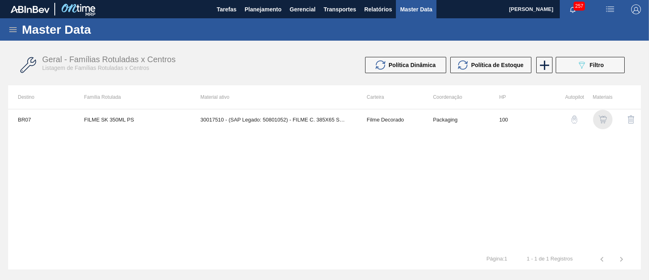
click at [600, 116] on img "button" at bounding box center [603, 119] width 8 height 8
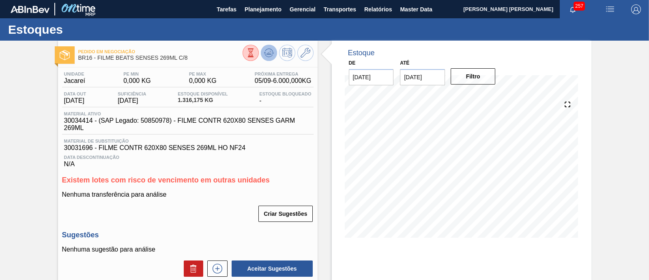
click at [255, 56] on icon at bounding box center [250, 52] width 9 height 9
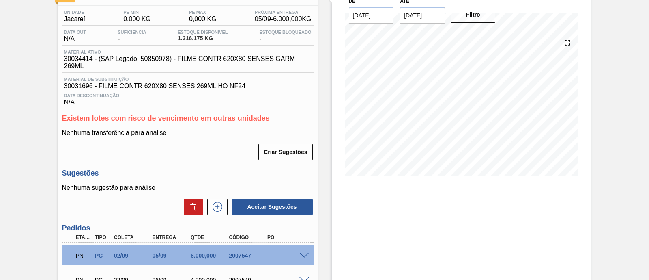
scroll to position [40, 0]
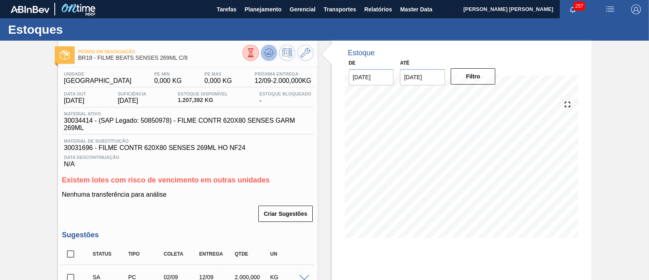
click at [255, 57] on icon at bounding box center [250, 52] width 9 height 9
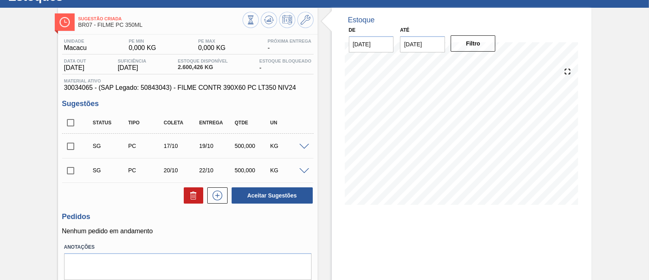
scroll to position [18, 0]
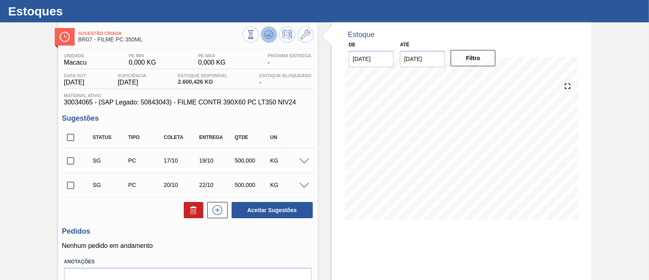
click at [269, 41] on button at bounding box center [269, 34] width 16 height 16
drag, startPoint x: 92, startPoint y: 104, endPoint x: 57, endPoint y: 106, distance: 34.9
click at [58, 106] on div "Unidade Macacu PE MIN 0,000 KG PE MAX 0,000 KG Próxima Entrega - Data out [DATE…" at bounding box center [188, 183] width 260 height 269
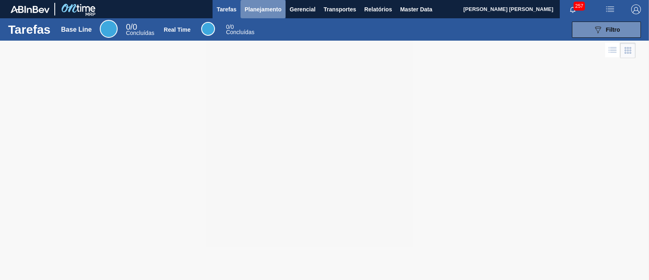
click at [269, 10] on span "Planejamento" at bounding box center [263, 9] width 37 height 10
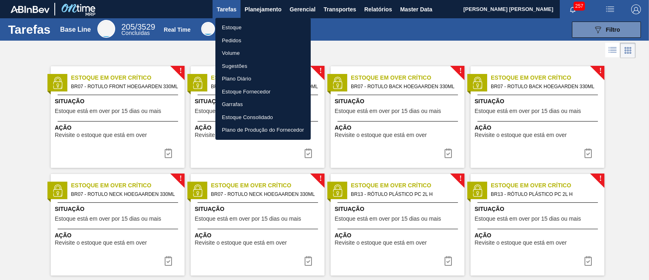
click at [254, 25] on li "Estoque" at bounding box center [263, 27] width 95 height 13
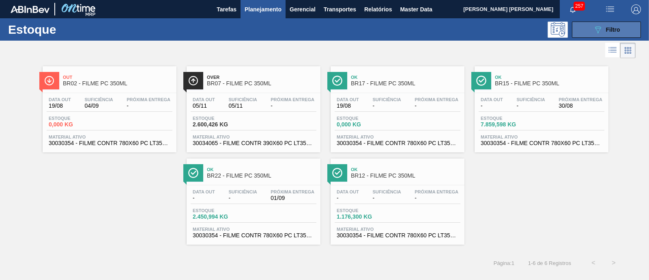
click at [626, 27] on button "089F7B8B-B2A5-4AFE-B5C0-19BA573D28AC Filtro" at bounding box center [606, 30] width 69 height 16
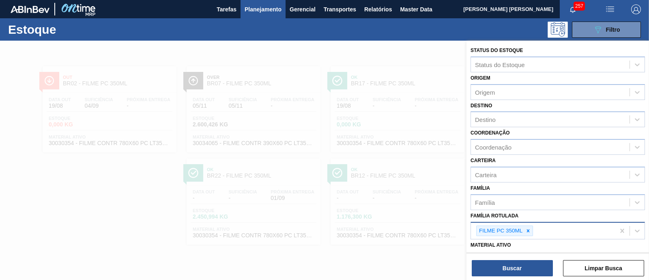
click at [530, 230] on icon at bounding box center [529, 231] width 6 height 6
type Rotulada "sense"
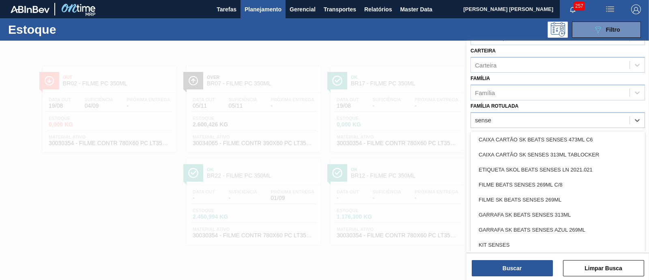
scroll to position [152, 0]
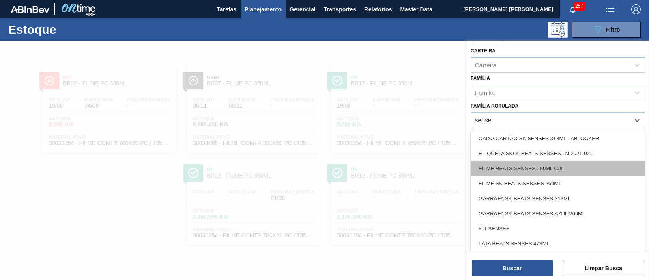
click at [573, 168] on div "FILME BEATS SENSES 269ML C/8" at bounding box center [558, 168] width 175 height 15
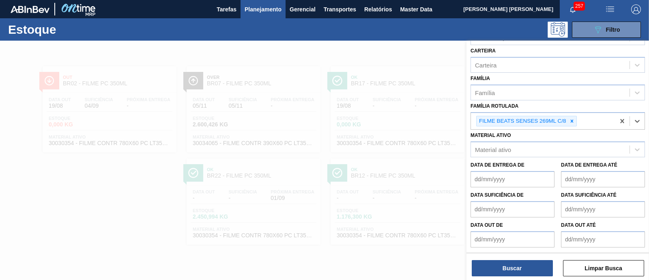
scroll to position [108, 0]
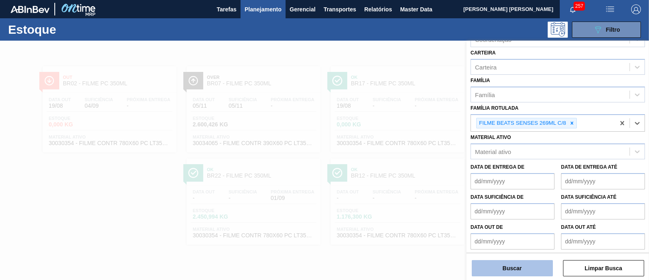
click at [539, 267] on button "Buscar" at bounding box center [512, 268] width 81 height 16
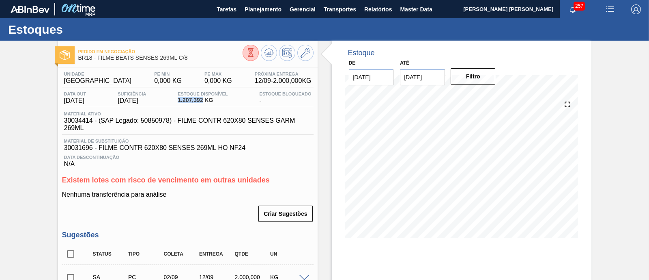
drag, startPoint x: 183, startPoint y: 100, endPoint x: 207, endPoint y: 103, distance: 25.0
click at [207, 103] on div "Estoque Disponível 1.207,392 KG" at bounding box center [203, 97] width 54 height 13
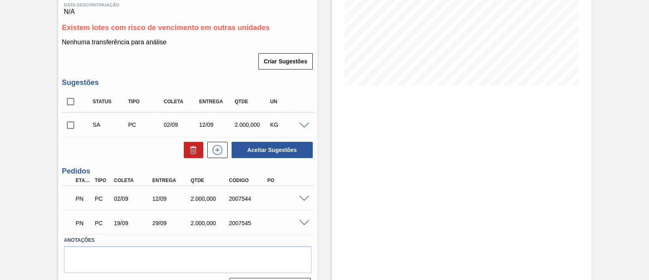
scroll to position [50, 0]
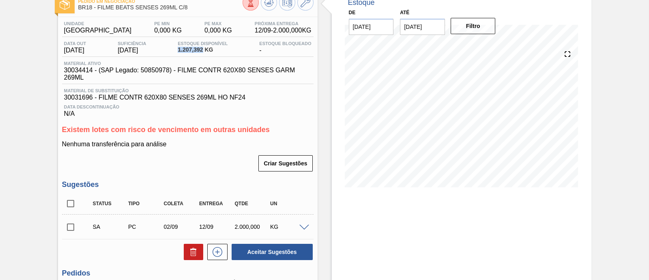
click at [180, 55] on div "Data out [DATE] Suficiência [DATE] Estoque Disponível 1.207,392 KG Estoque Bloq…" at bounding box center [188, 49] width 252 height 16
drag, startPoint x: 179, startPoint y: 50, endPoint x: 208, endPoint y: 54, distance: 29.8
click at [208, 54] on div "Data out [DATE] Suficiência [DATE] Estoque Disponível 1.207,392 KG Estoque Bloq…" at bounding box center [188, 49] width 252 height 16
copy span "1.207,392"
click at [283, 92] on span "Material de Substituição" at bounding box center [188, 90] width 248 height 5
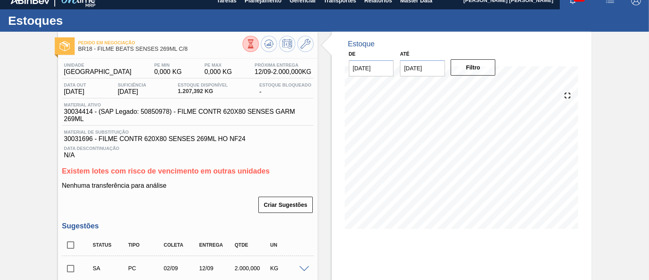
scroll to position [0, 0]
